Goal: Transaction & Acquisition: Book appointment/travel/reservation

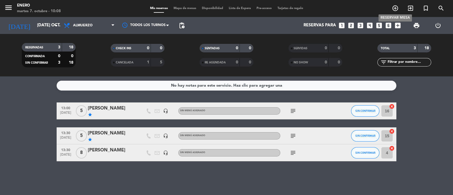
click at [396, 7] on icon "add_circle_outline" at bounding box center [395, 8] width 7 height 7
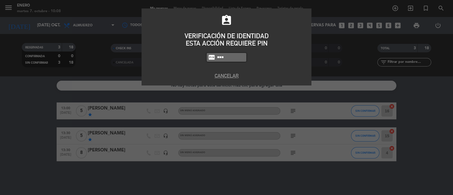
type input "6082"
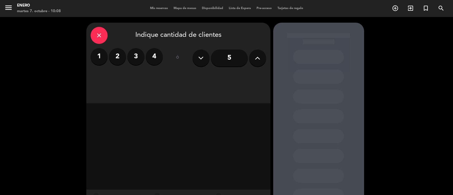
click at [118, 59] on label "2" at bounding box center [117, 56] width 17 height 17
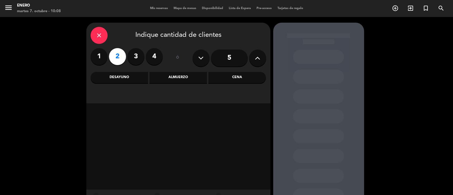
click at [228, 77] on div "Cena" at bounding box center [238, 77] width 58 height 11
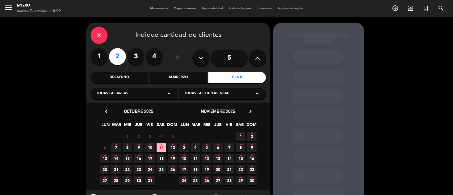
click at [118, 147] on span "7 •" at bounding box center [115, 147] width 9 height 9
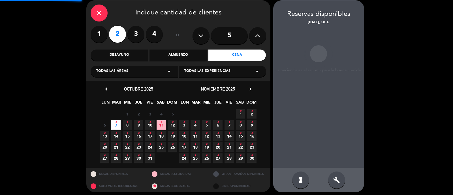
scroll to position [23, 0]
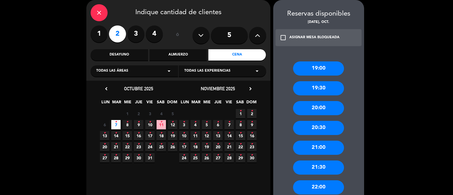
click at [324, 167] on div "21:30" at bounding box center [318, 168] width 51 height 14
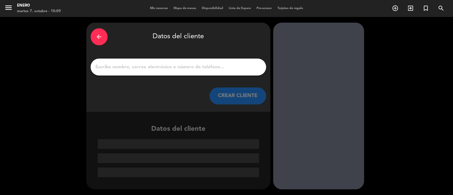
click at [176, 69] on input "1" at bounding box center [178, 67] width 167 height 8
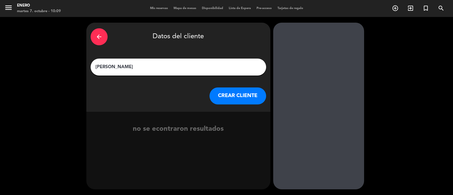
click at [119, 69] on input "[PERSON_NAME]" at bounding box center [178, 67] width 167 height 8
click at [125, 67] on input "ORNE QUARELI" at bounding box center [178, 67] width 167 height 8
type input "[PERSON_NAME]"
click at [248, 96] on button "CREAR CLIENTE" at bounding box center [238, 96] width 57 height 17
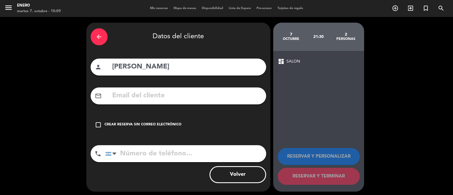
click at [101, 123] on icon "check_box_outline_blank" at bounding box center [98, 125] width 7 height 7
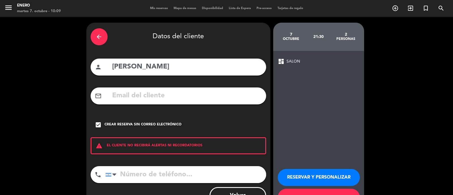
click at [303, 177] on button "RESERVAR Y PERSONALIZAR" at bounding box center [319, 177] width 82 height 17
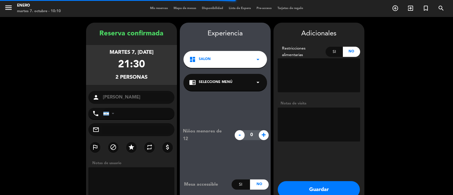
scroll to position [23, 0]
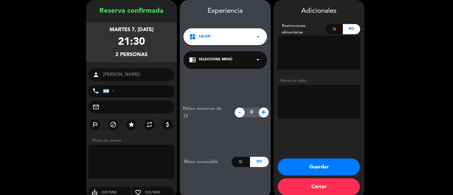
click at [326, 103] on textarea at bounding box center [319, 102] width 82 height 34
click at [327, 103] on textarea at bounding box center [319, 102] width 82 height 34
type textarea "I"
click at [323, 113] on textarea at bounding box center [319, 102] width 82 height 34
type textarea "PASO NATALIA"
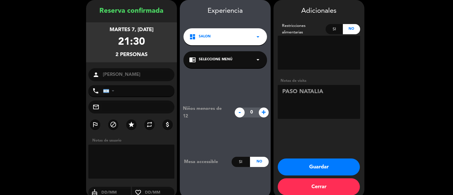
click at [314, 168] on button "Guardar" at bounding box center [319, 167] width 82 height 17
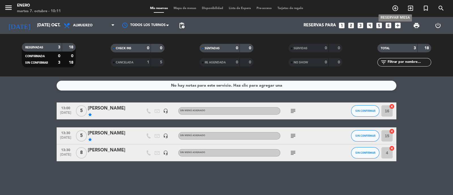
click at [397, 7] on icon "add_circle_outline" at bounding box center [395, 8] width 7 height 7
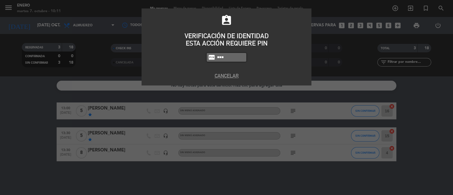
type input "6082"
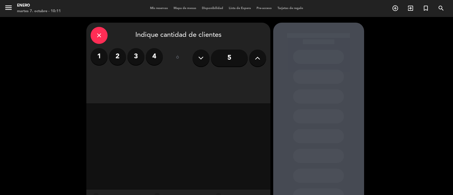
click at [113, 54] on label "2" at bounding box center [117, 56] width 17 height 17
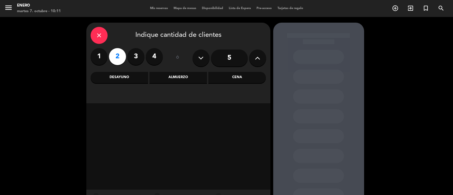
click at [237, 80] on div "Cena" at bounding box center [238, 77] width 58 height 11
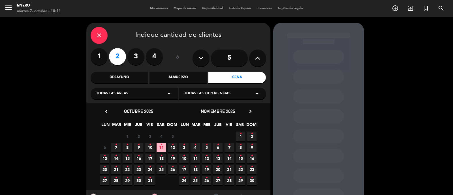
click at [114, 146] on span "7 •" at bounding box center [115, 147] width 9 height 9
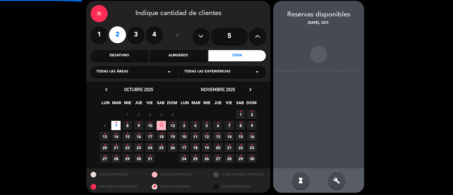
scroll to position [23, 0]
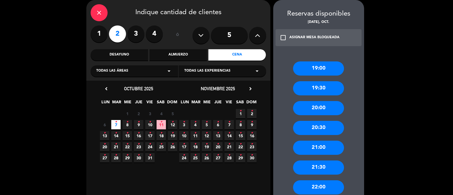
click at [317, 128] on div "20:30" at bounding box center [318, 128] width 51 height 14
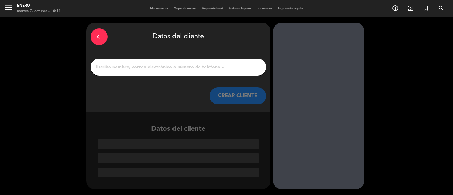
scroll to position [0, 0]
click at [99, 35] on icon "arrow_back" at bounding box center [99, 36] width 7 height 7
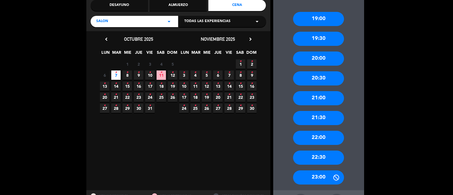
scroll to position [97, 0]
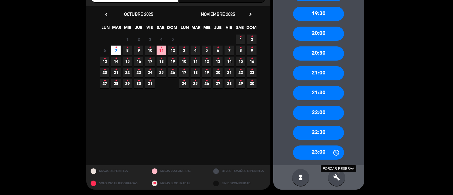
click at [338, 179] on icon "build" at bounding box center [336, 177] width 7 height 7
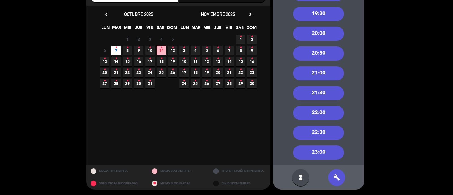
click at [338, 179] on icon "build" at bounding box center [336, 177] width 7 height 7
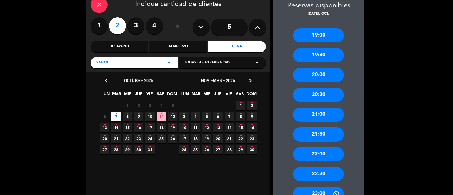
scroll to position [37, 0]
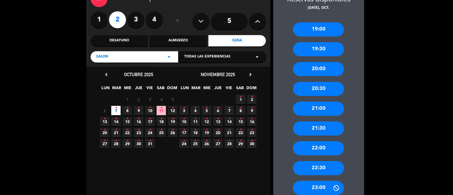
click at [323, 149] on div "22:00" at bounding box center [318, 148] width 51 height 14
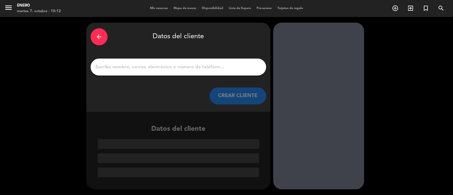
scroll to position [0, 0]
paste input "[PERSON_NAME]"
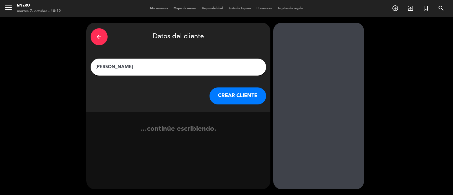
type input "[PERSON_NAME]"
click at [233, 95] on button "CREAR CLIENTE" at bounding box center [238, 96] width 57 height 17
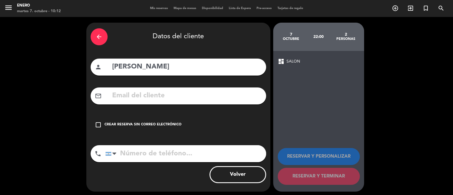
click at [99, 123] on icon "check_box_outline_blank" at bounding box center [98, 125] width 7 height 7
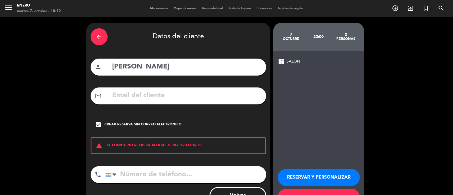
click at [353, 181] on button "RESERVAR Y PERSONALIZAR" at bounding box center [319, 177] width 82 height 17
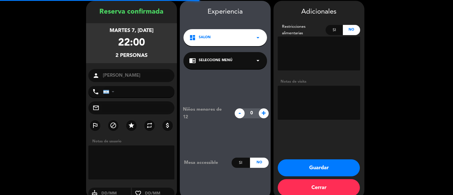
scroll to position [23, 0]
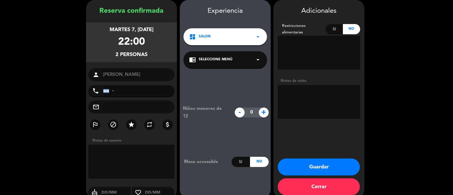
click at [295, 111] on textarea at bounding box center [319, 102] width 82 height 34
click at [319, 167] on button "Guardar" at bounding box center [319, 167] width 82 height 17
